Goal: Participate in discussion: Engage in conversation with other users on a specific topic

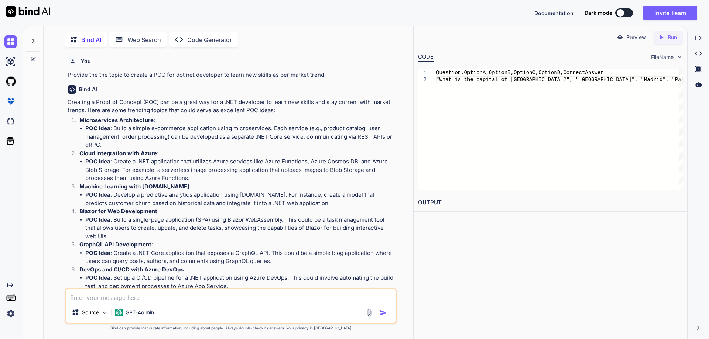
scroll to position [1334, 0]
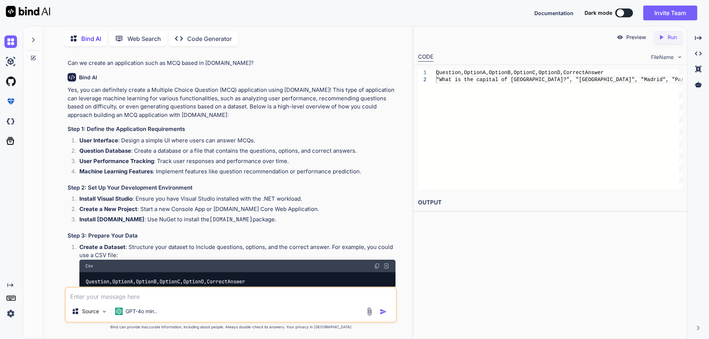
click at [34, 37] on icon at bounding box center [33, 40] width 6 height 6
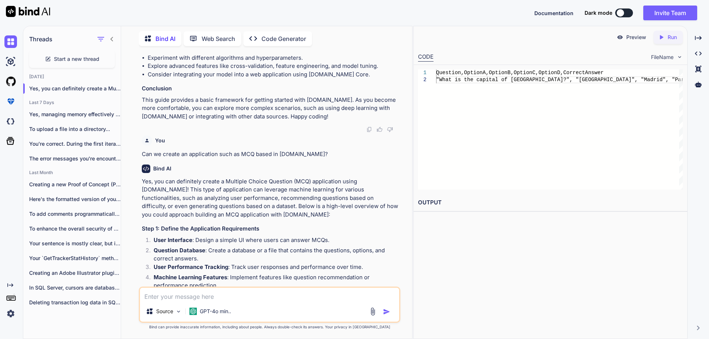
scroll to position [1426, 0]
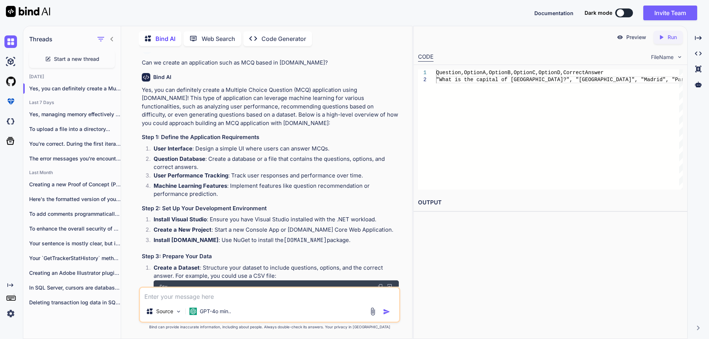
click at [78, 58] on span "Start a new thread" at bounding box center [76, 58] width 45 height 7
type textarea "x"
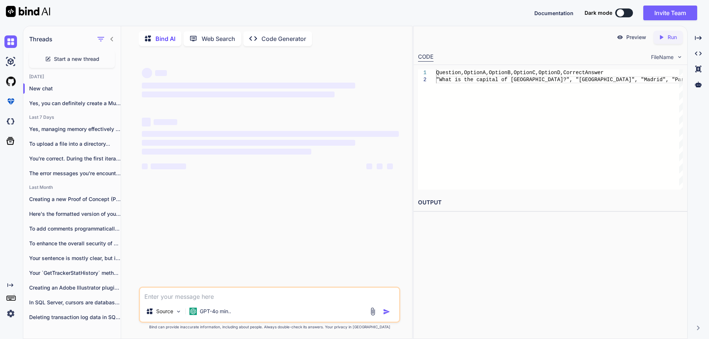
scroll to position [0, 0]
click at [204, 293] on textarea at bounding box center [269, 294] width 259 height 13
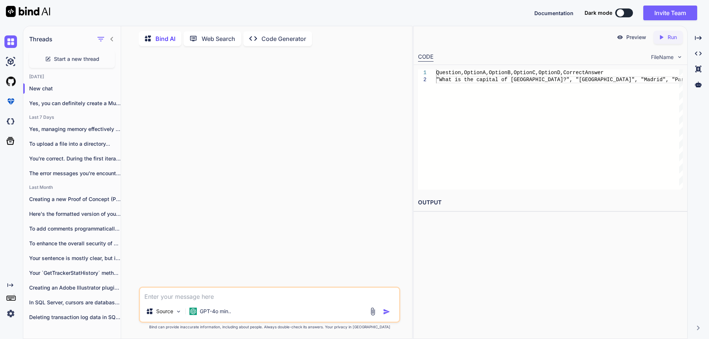
paste textarea "Creating GenAI Solutions using .NET and Azure OpenAI"
type textarea "Provide me the use cases for "Creating GenAI Solutions using .NET and Azure Ope…"
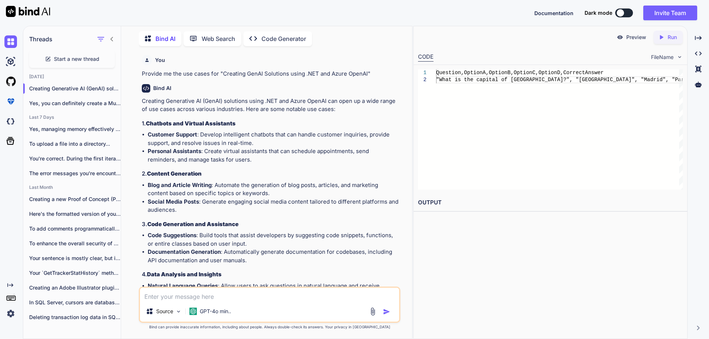
scroll to position [37, 0]
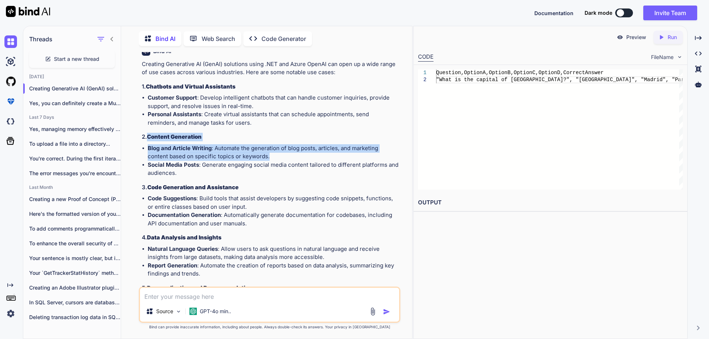
drag, startPoint x: 149, startPoint y: 138, endPoint x: 270, endPoint y: 156, distance: 122.0
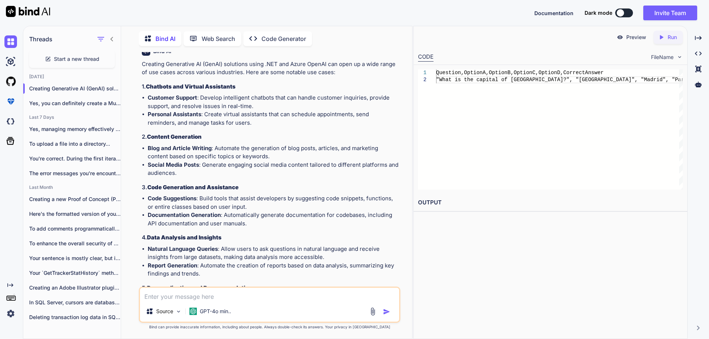
click at [187, 199] on strong "Code Suggestions" at bounding box center [172, 198] width 49 height 7
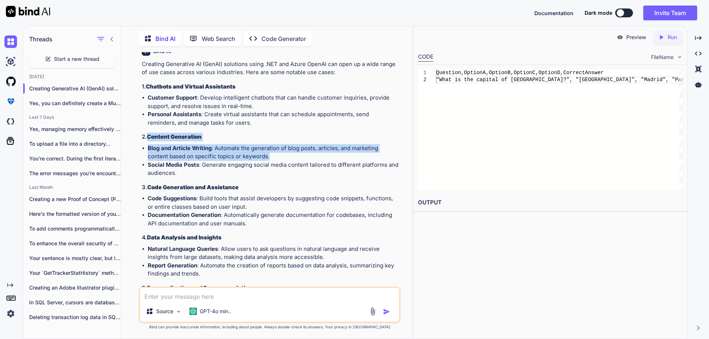
drag, startPoint x: 149, startPoint y: 137, endPoint x: 279, endPoint y: 158, distance: 131.6
copy div "Content Generation Blog and Article Writing : Automate the generation of blog p…"
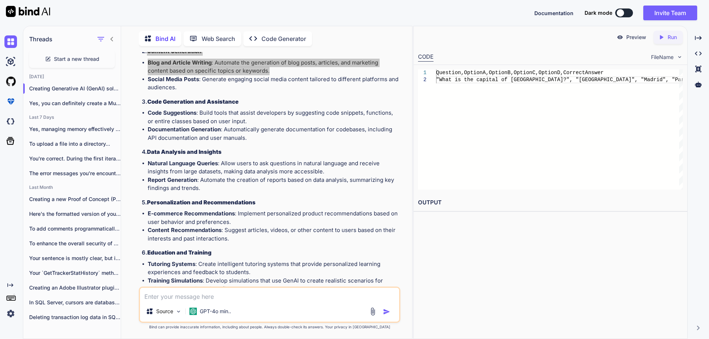
scroll to position [0, 0]
